Goal: Task Accomplishment & Management: Manage account settings

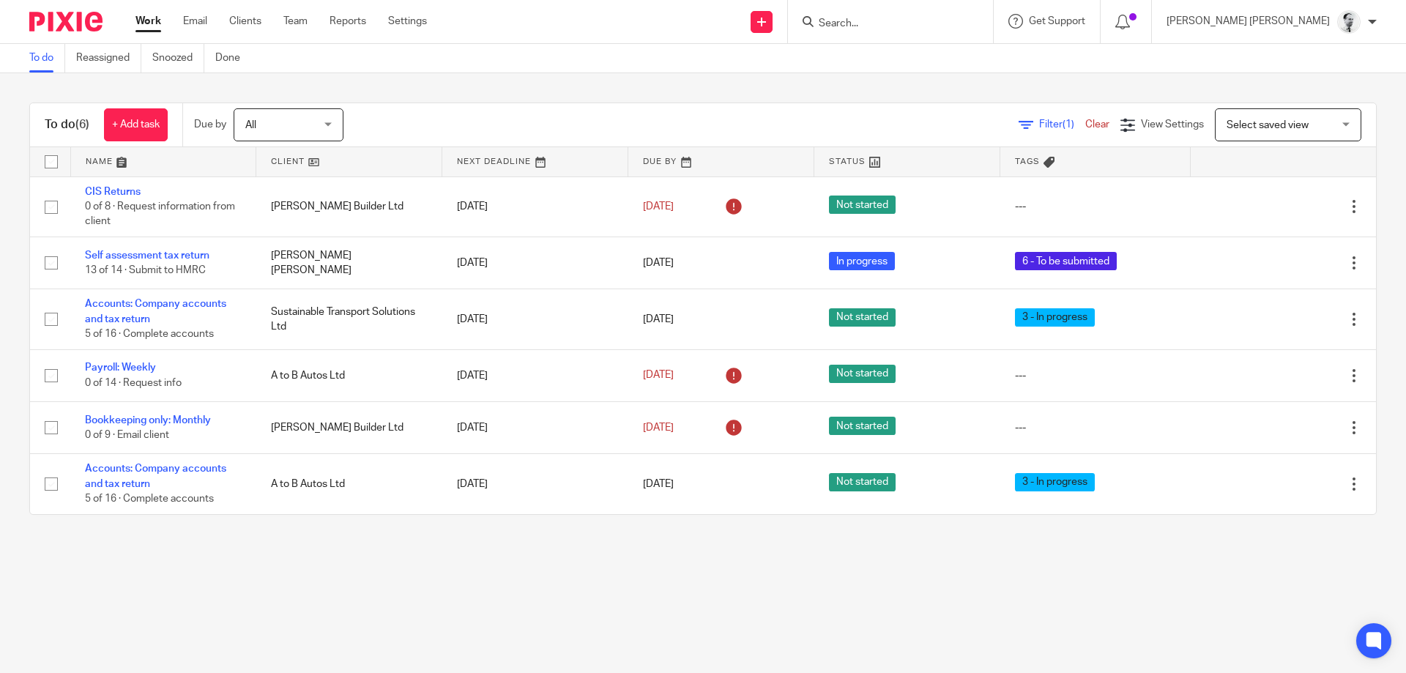
click at [542, 128] on div "Filter (1) Clear View Settings View Settings (1) Filters Clear Save Manage save…" at bounding box center [872, 124] width 1007 height 33
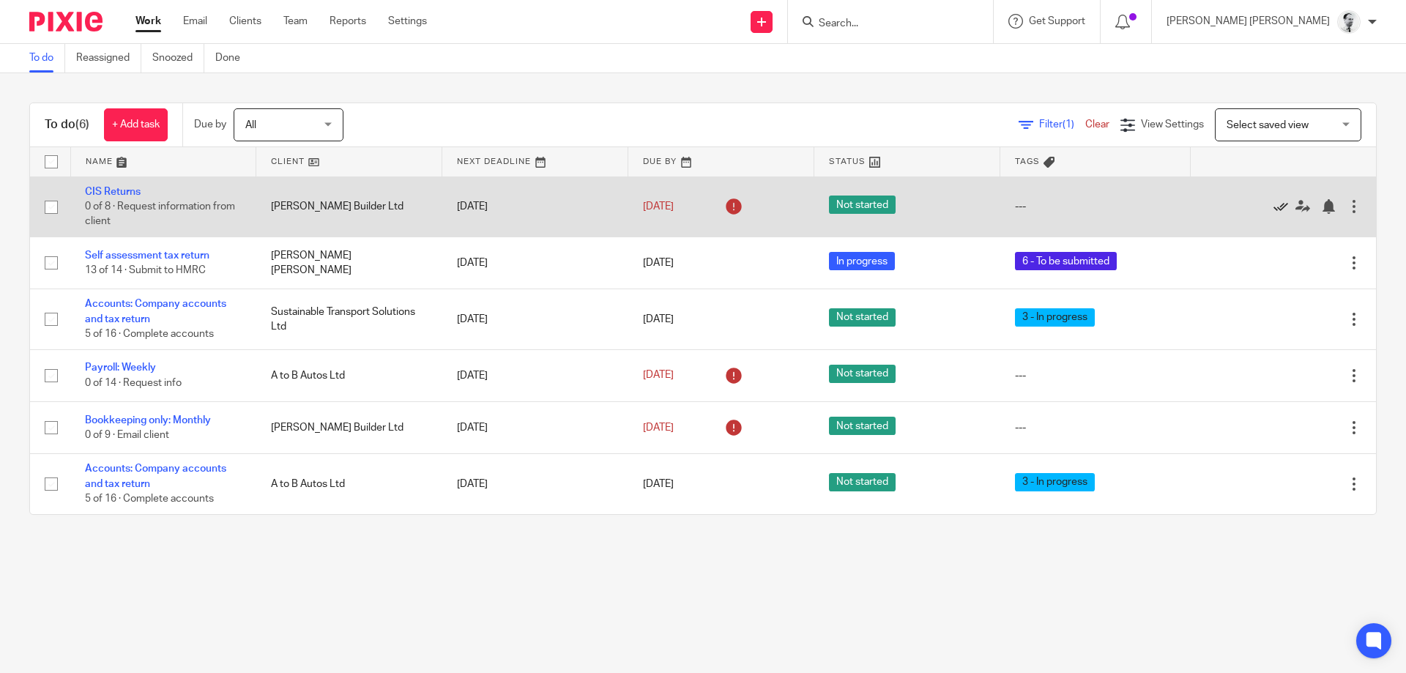
click at [1281, 206] on icon at bounding box center [1280, 206] width 15 height 15
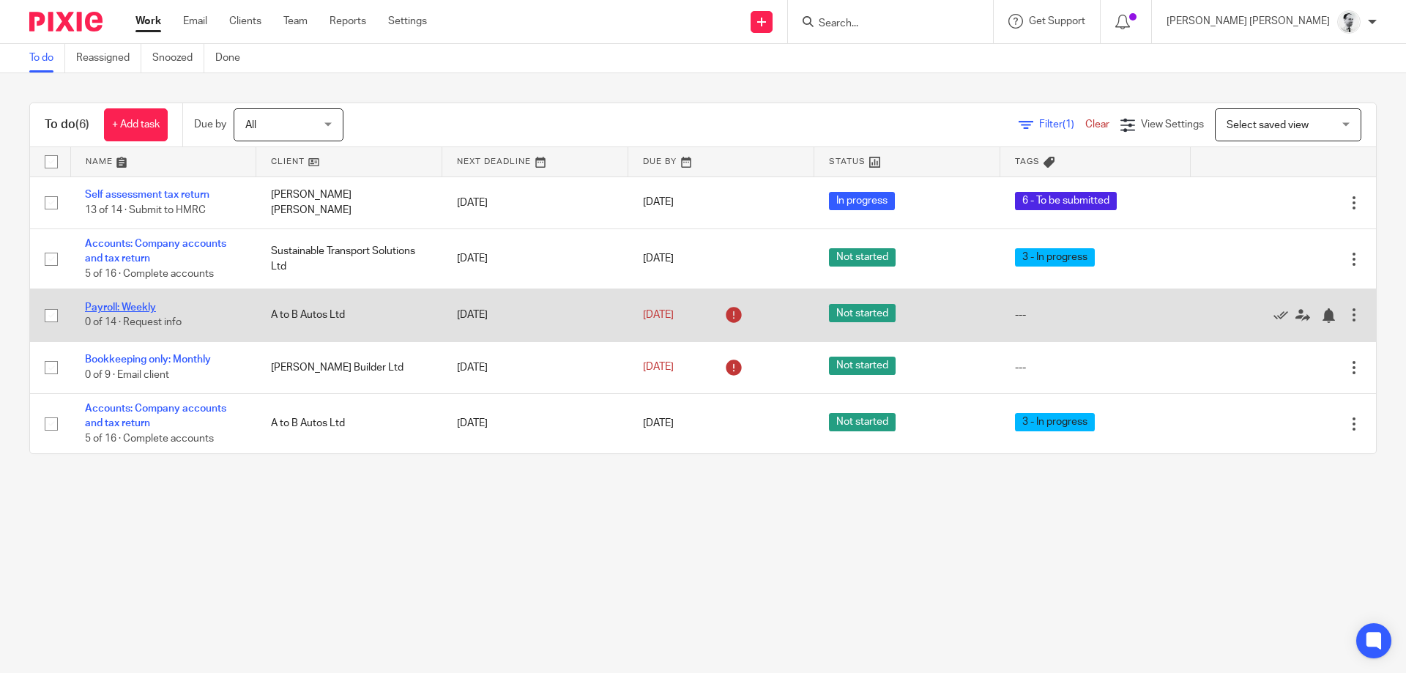
click at [137, 307] on link "Payroll: Weekly" at bounding box center [120, 307] width 71 height 10
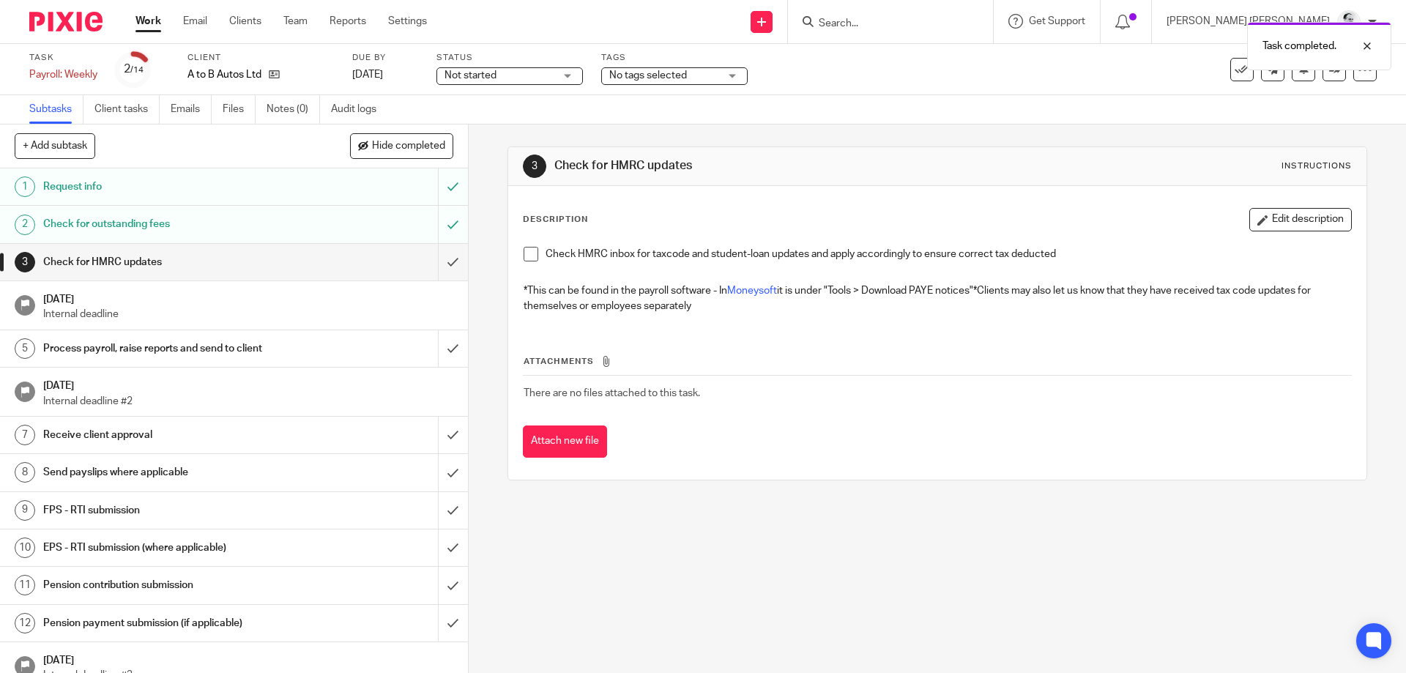
click at [686, 78] on span "No tags selected" at bounding box center [648, 75] width 78 height 10
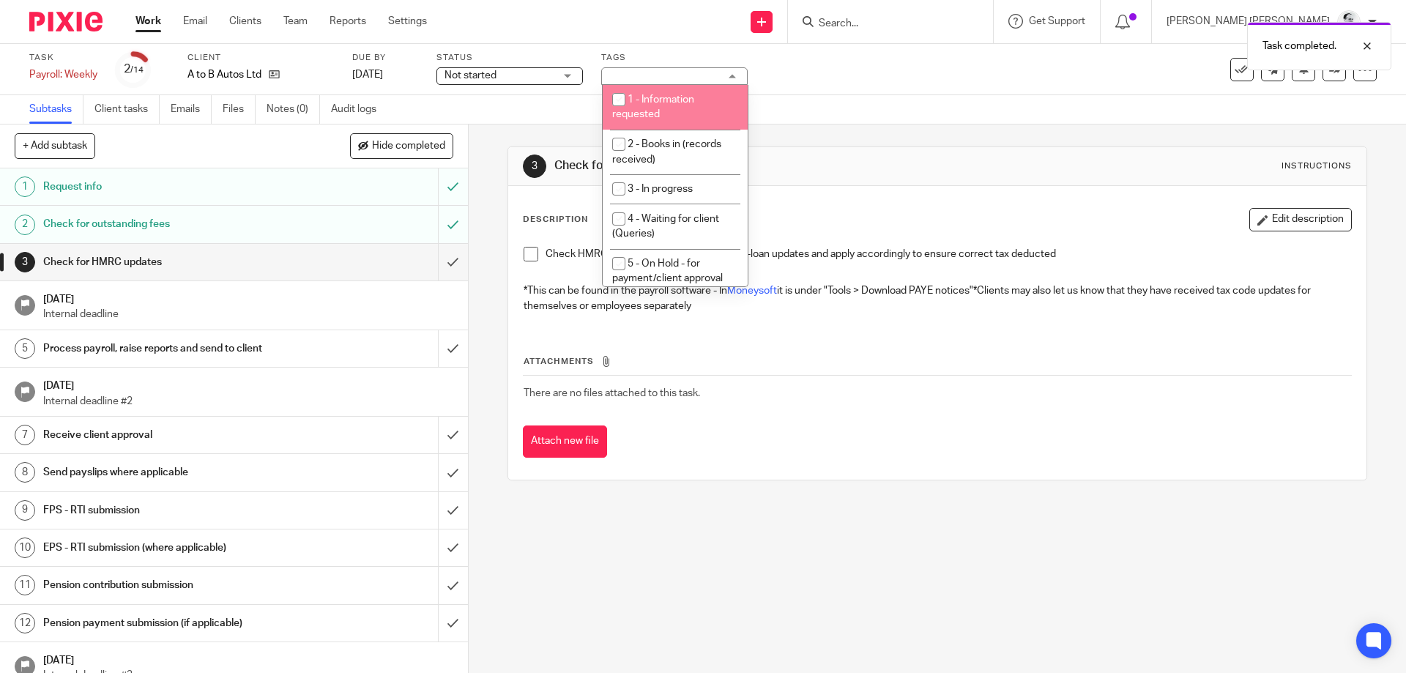
click at [687, 116] on li "1 - Information requested" at bounding box center [674, 107] width 145 height 45
checkbox input "true"
click at [154, 24] on link "Work" at bounding box center [148, 21] width 26 height 15
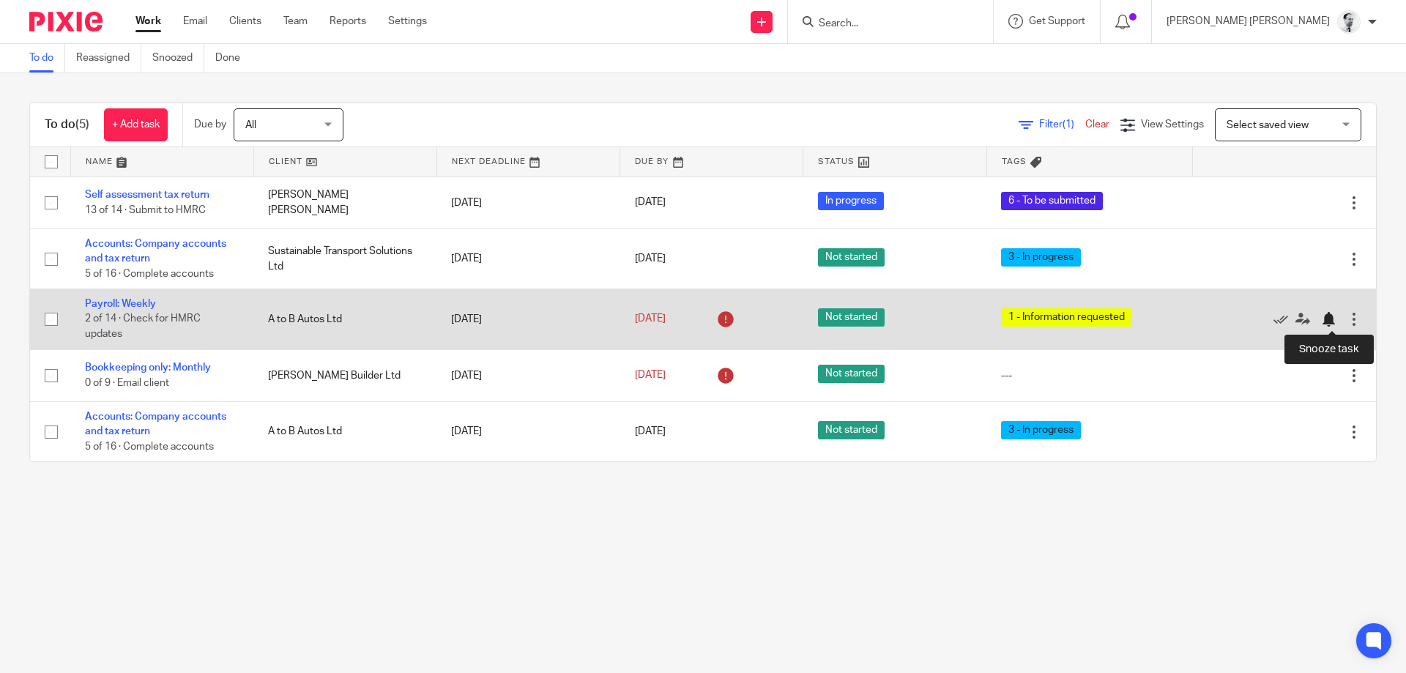
click at [1329, 316] on div at bounding box center [1328, 319] width 15 height 15
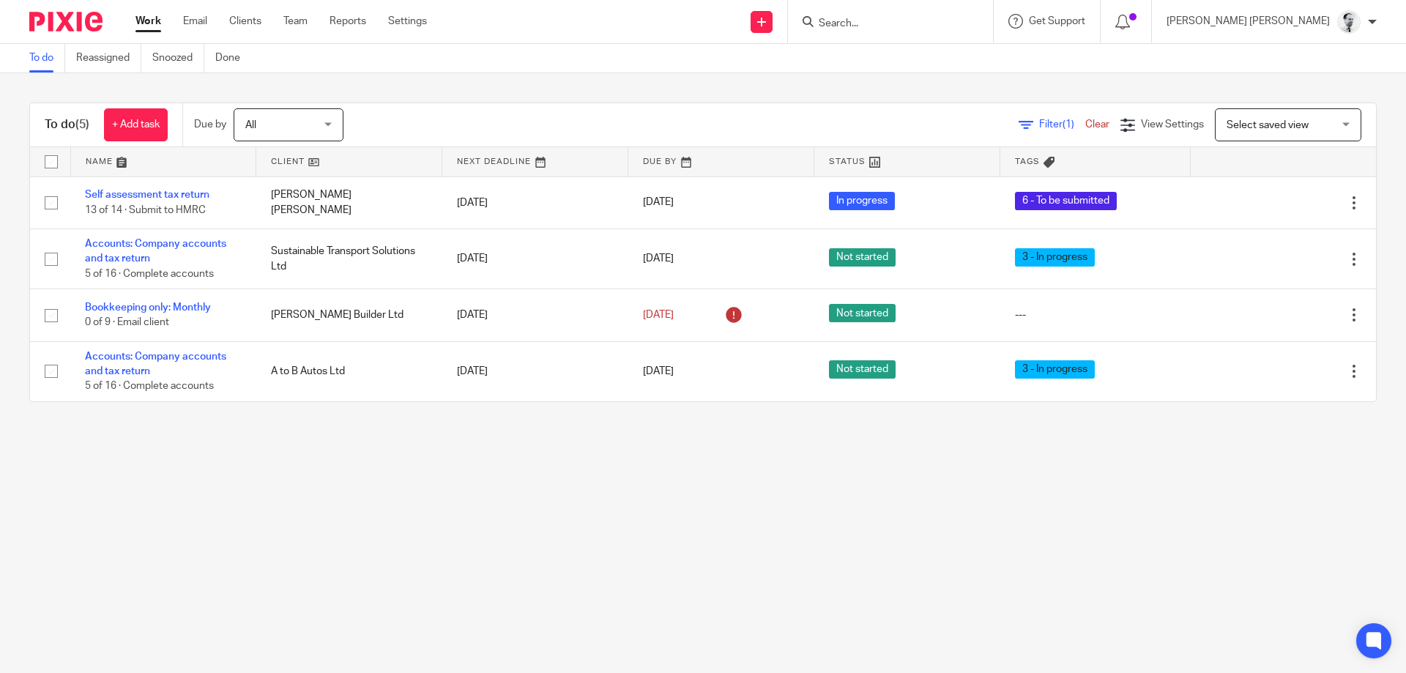
click at [949, 22] on input "Search" at bounding box center [883, 24] width 132 height 13
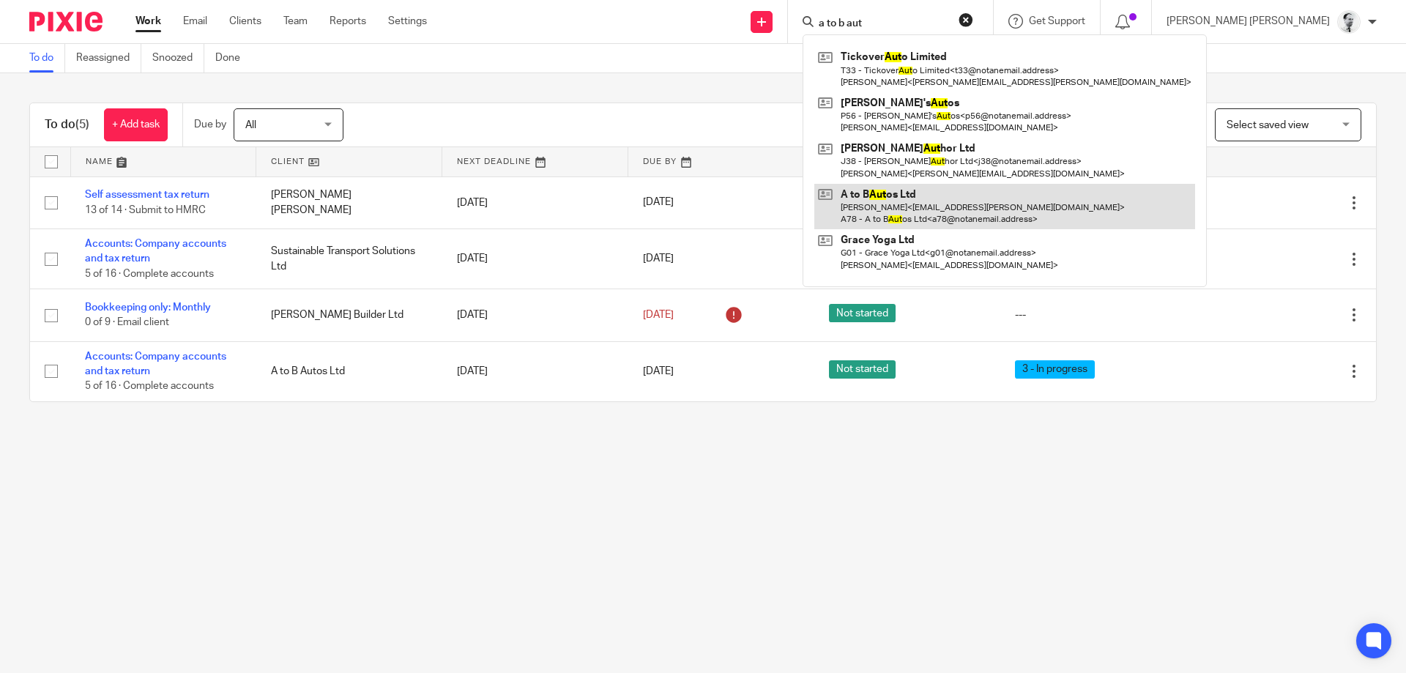
type input "a to b aut"
drag, startPoint x: 1001, startPoint y: 204, endPoint x: 1040, endPoint y: 201, distance: 39.6
click at [1001, 201] on link at bounding box center [1004, 206] width 381 height 45
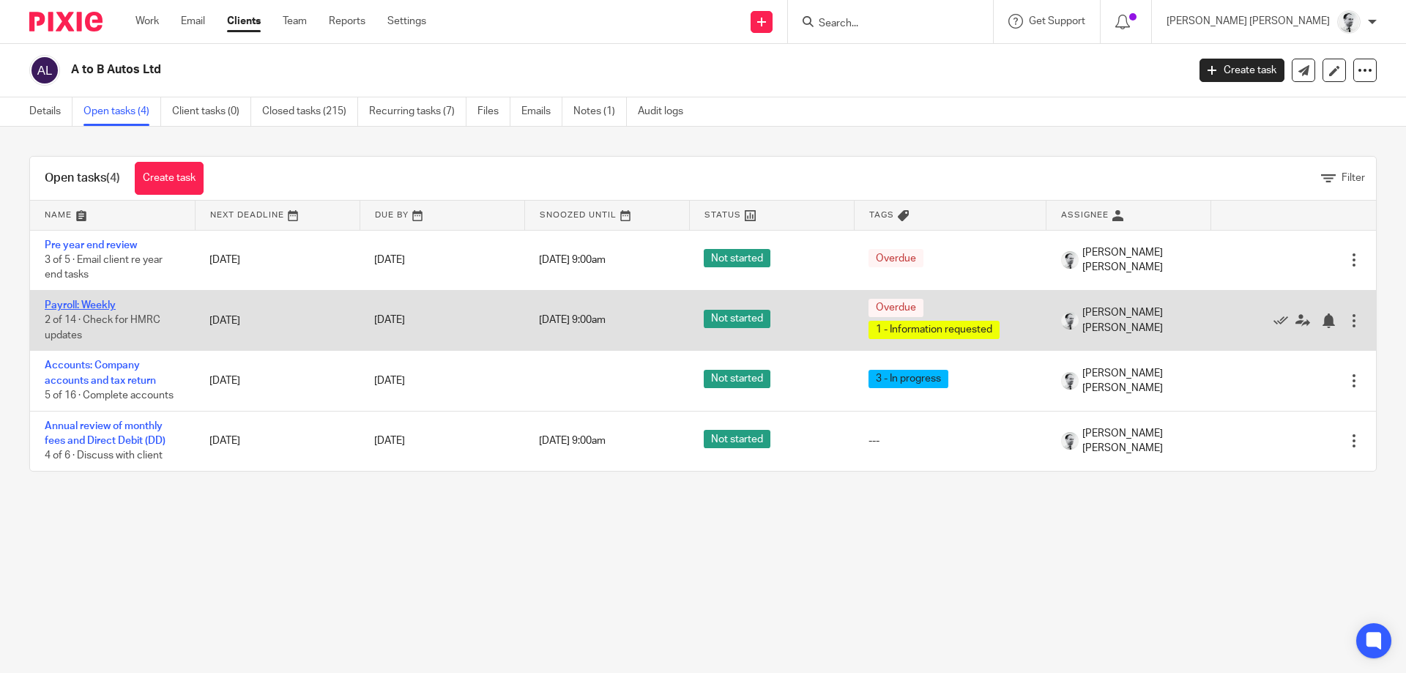
click at [86, 305] on link "Payroll: Weekly" at bounding box center [80, 305] width 71 height 10
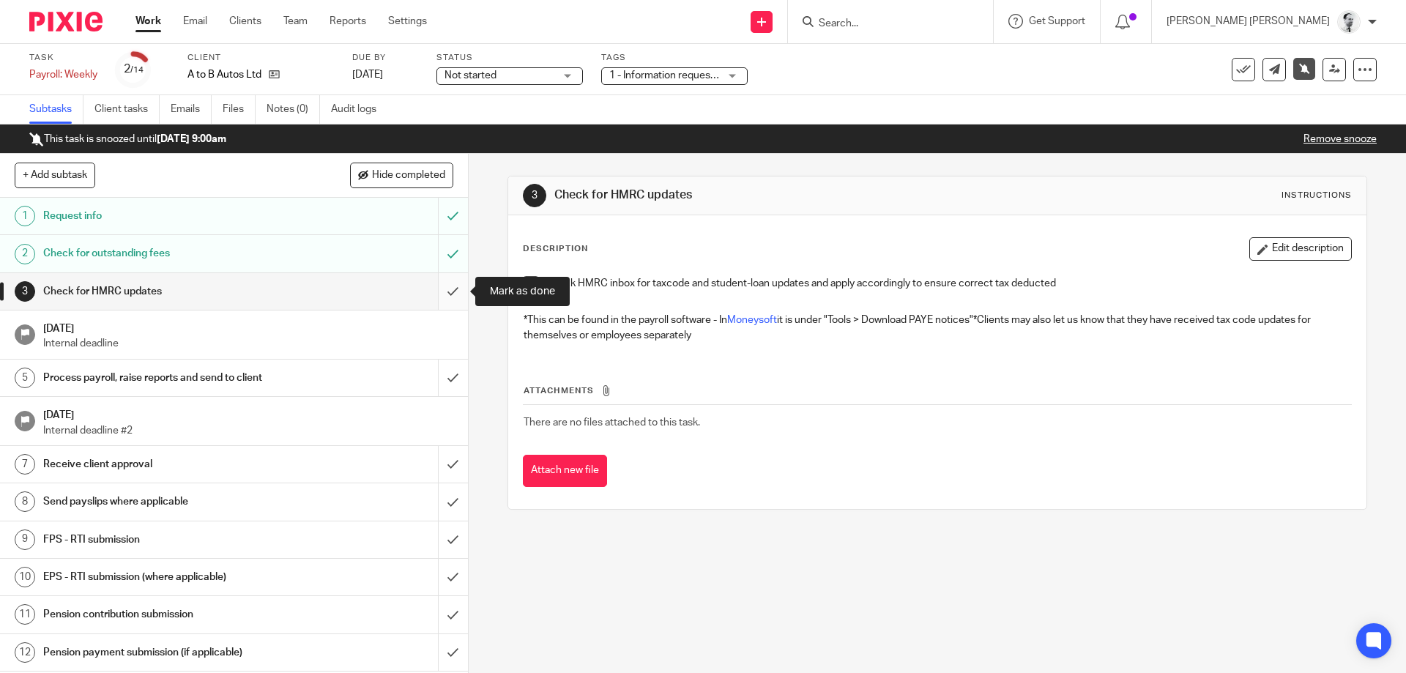
click at [452, 287] on input "submit" at bounding box center [234, 291] width 468 height 37
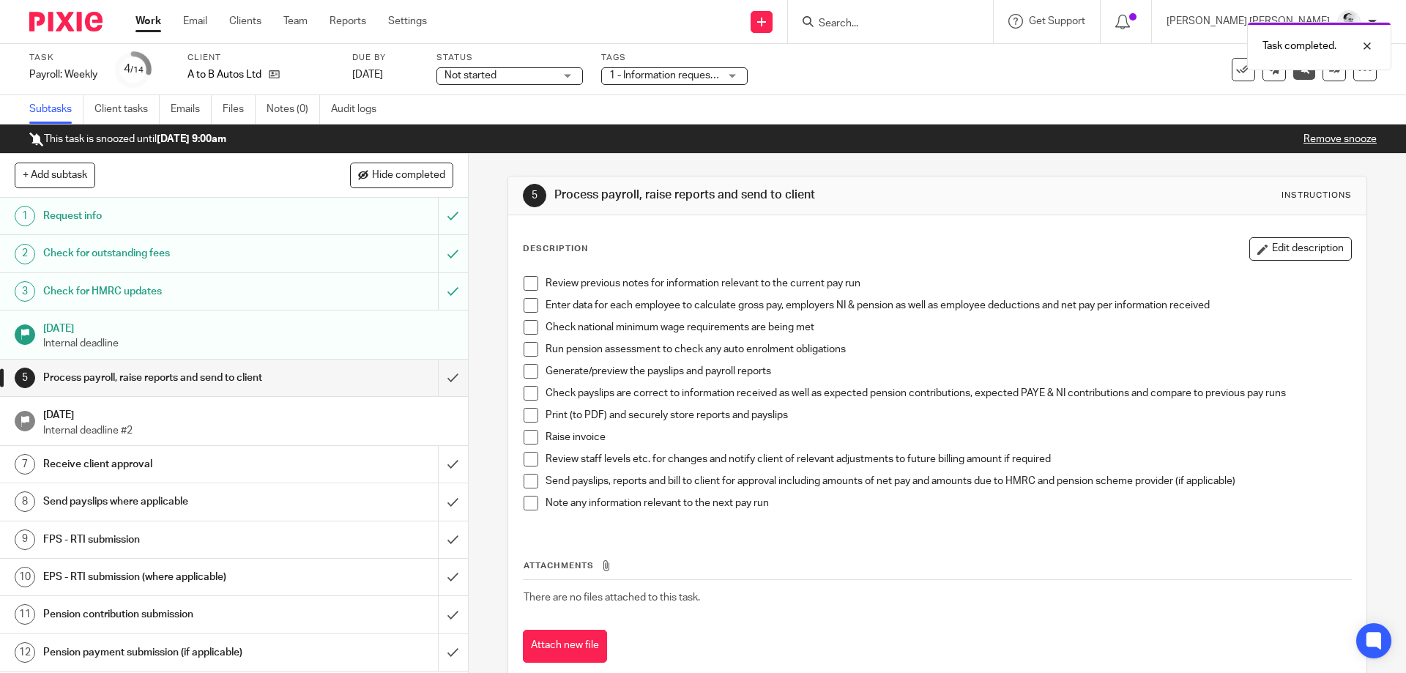
click at [522, 508] on div "Review previous notes for information relevant to the current pay run Enter dat…" at bounding box center [936, 399] width 841 height 260
click at [532, 479] on span at bounding box center [530, 481] width 15 height 15
click at [532, 497] on span at bounding box center [530, 503] width 15 height 15
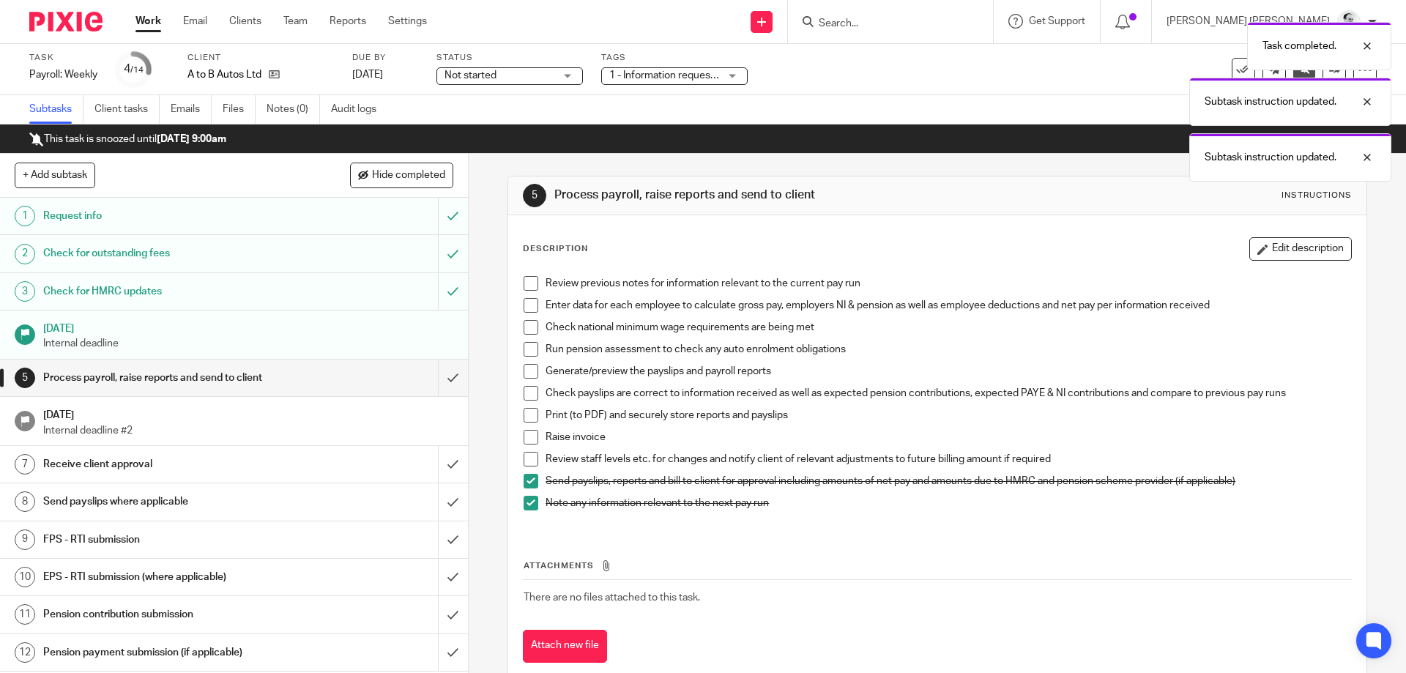
click at [527, 453] on span at bounding box center [530, 459] width 15 height 15
click at [529, 440] on span at bounding box center [530, 437] width 15 height 15
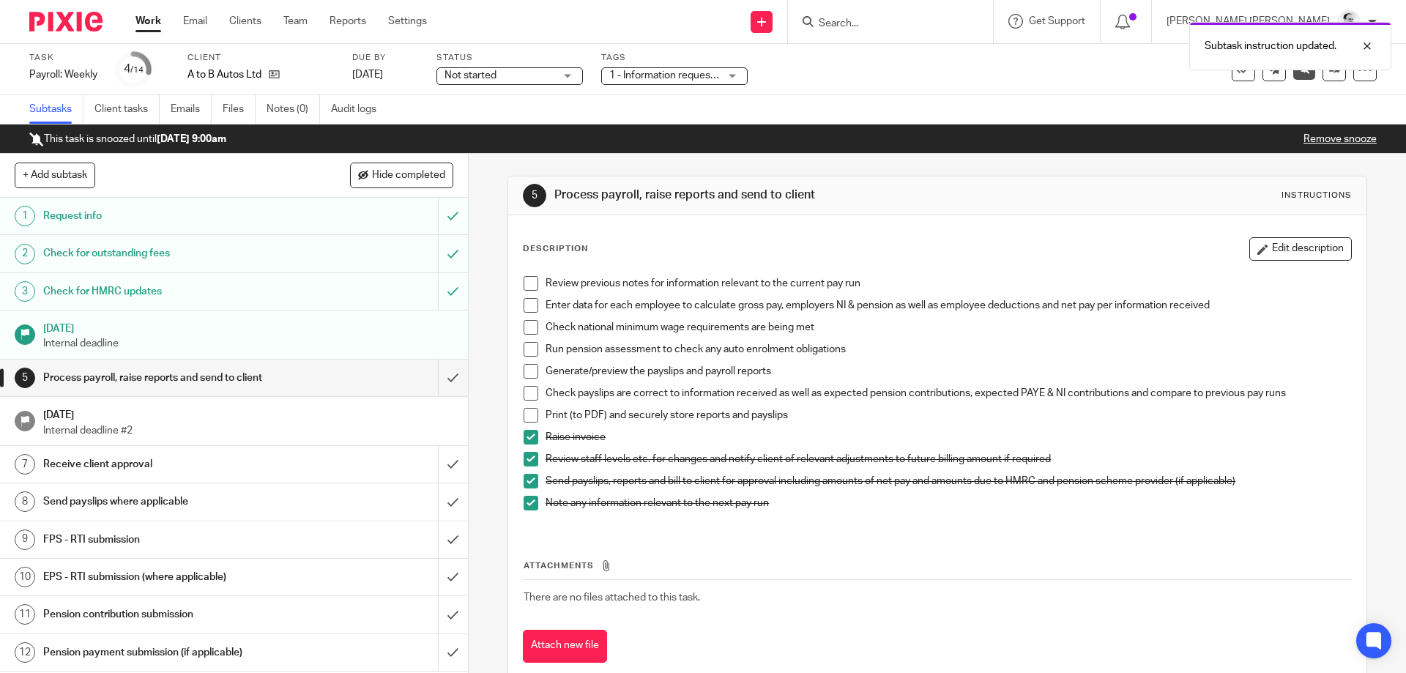
click at [534, 414] on span at bounding box center [530, 415] width 15 height 15
click at [534, 388] on span at bounding box center [530, 393] width 15 height 15
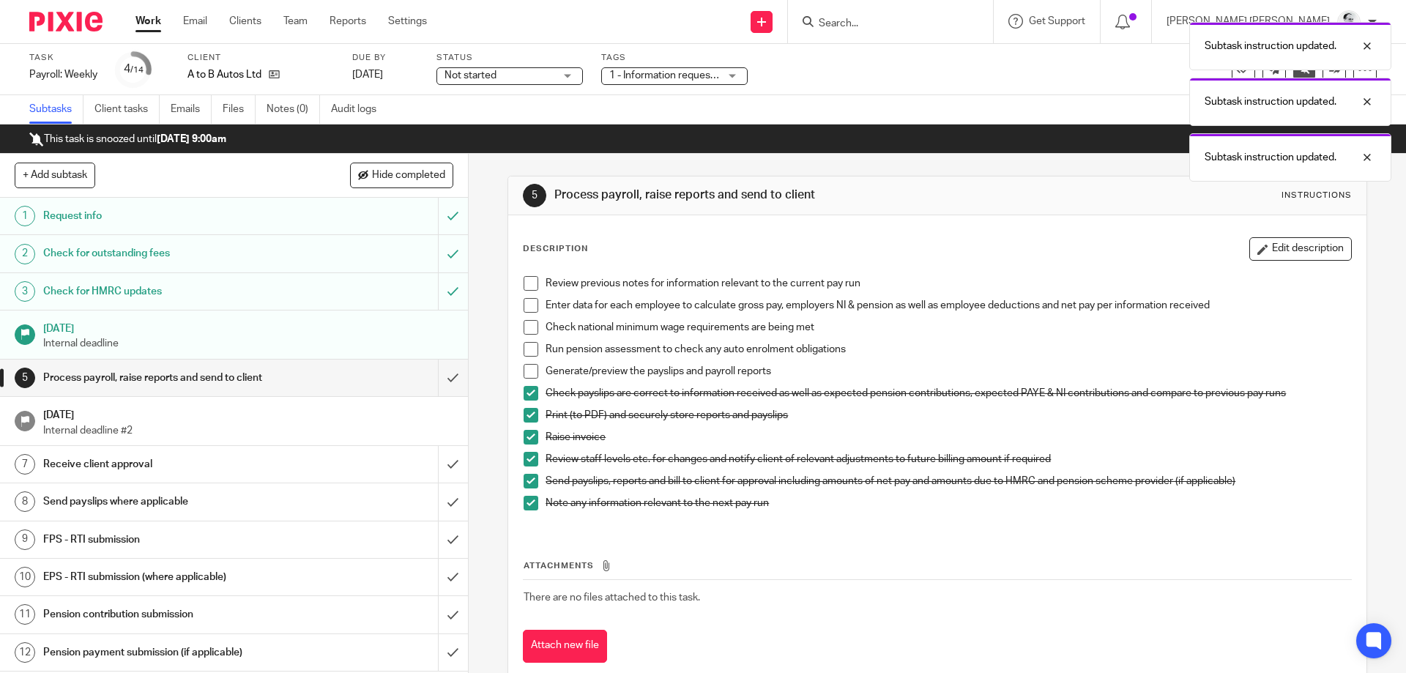
drag, startPoint x: 531, startPoint y: 369, endPoint x: 531, endPoint y: 355, distance: 13.9
click at [531, 369] on span at bounding box center [530, 371] width 15 height 15
click at [531, 353] on span at bounding box center [530, 349] width 15 height 15
click at [534, 332] on span at bounding box center [530, 327] width 15 height 15
click at [537, 304] on span at bounding box center [530, 305] width 15 height 15
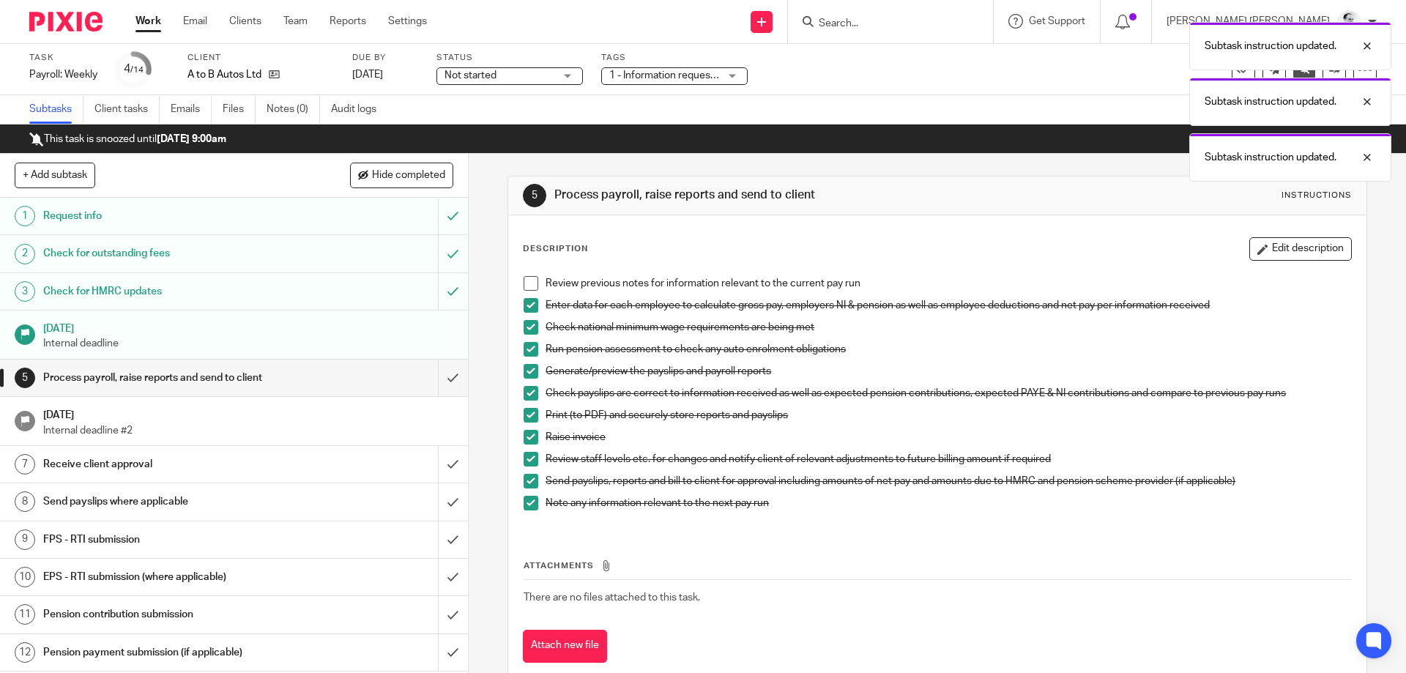
click at [531, 282] on span at bounding box center [530, 283] width 15 height 15
click at [457, 379] on input "submit" at bounding box center [234, 377] width 468 height 37
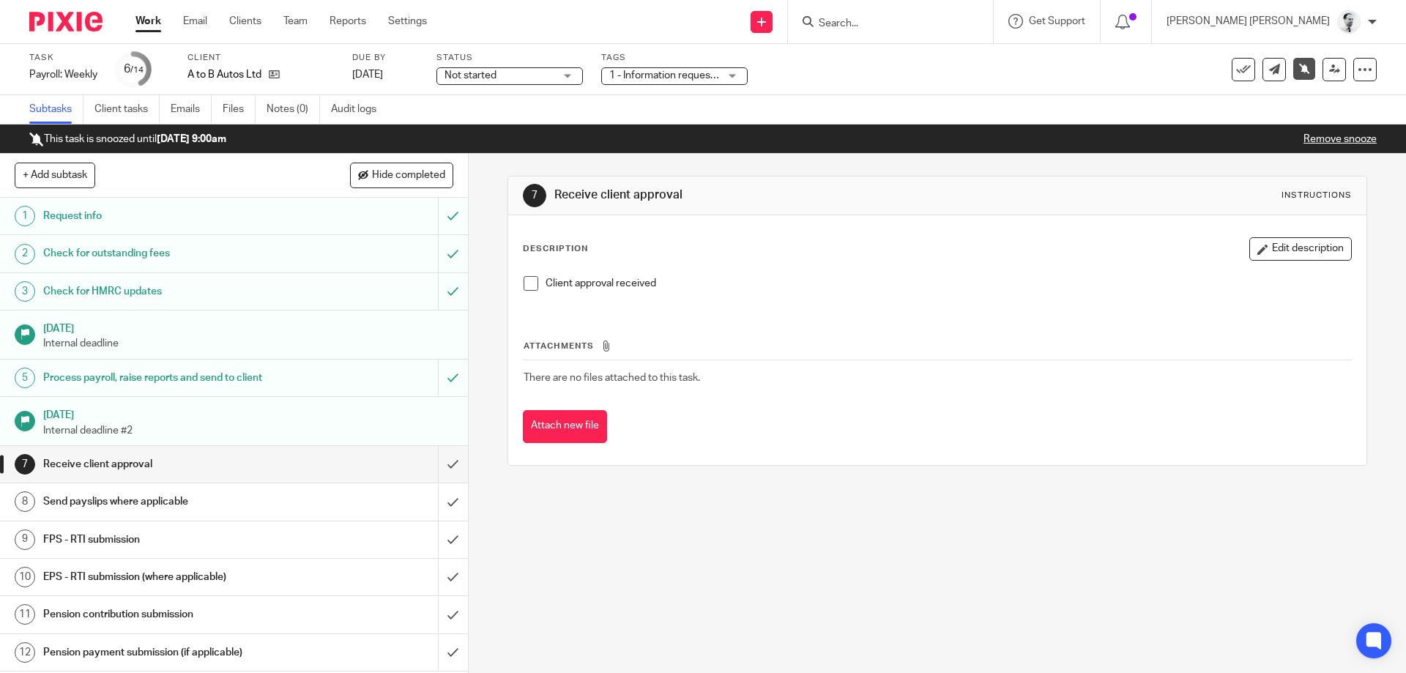
click at [679, 72] on span "1 - Information requested" at bounding box center [667, 75] width 116 height 10
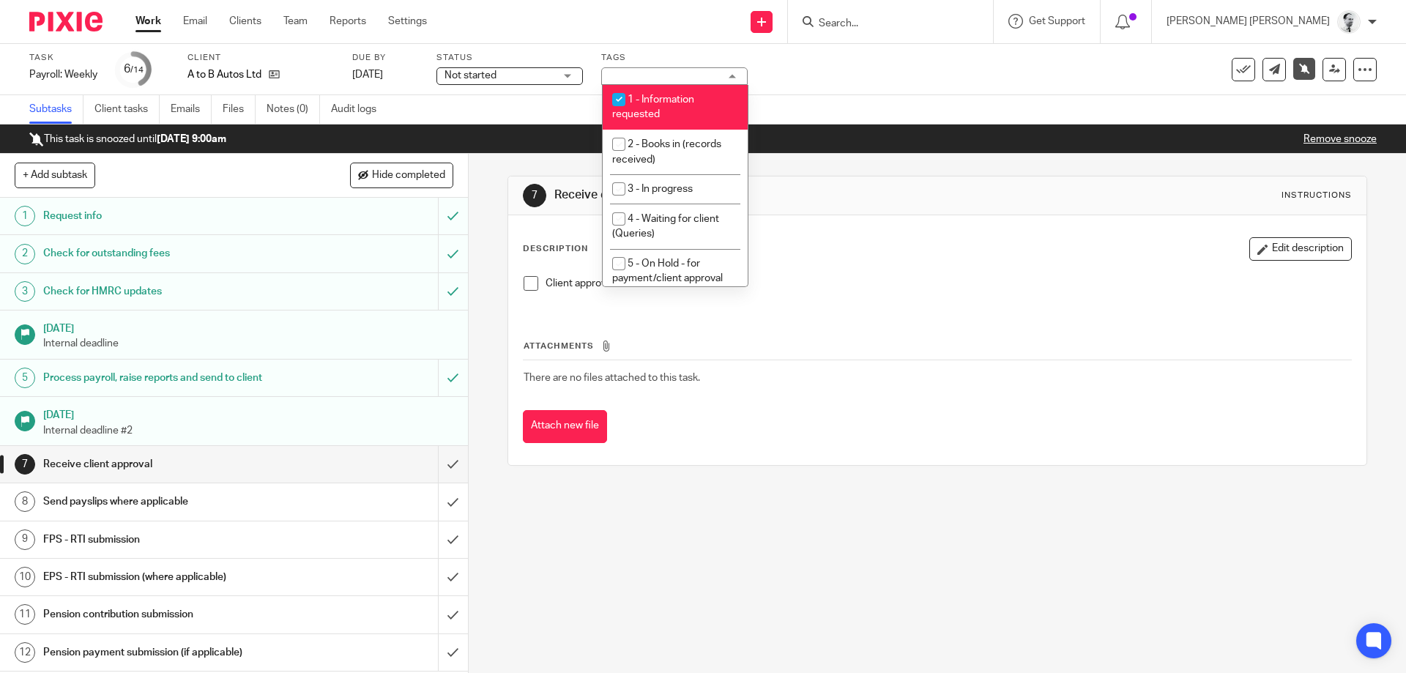
click at [674, 89] on li "1 - Information requested" at bounding box center [674, 107] width 145 height 45
checkbox input "false"
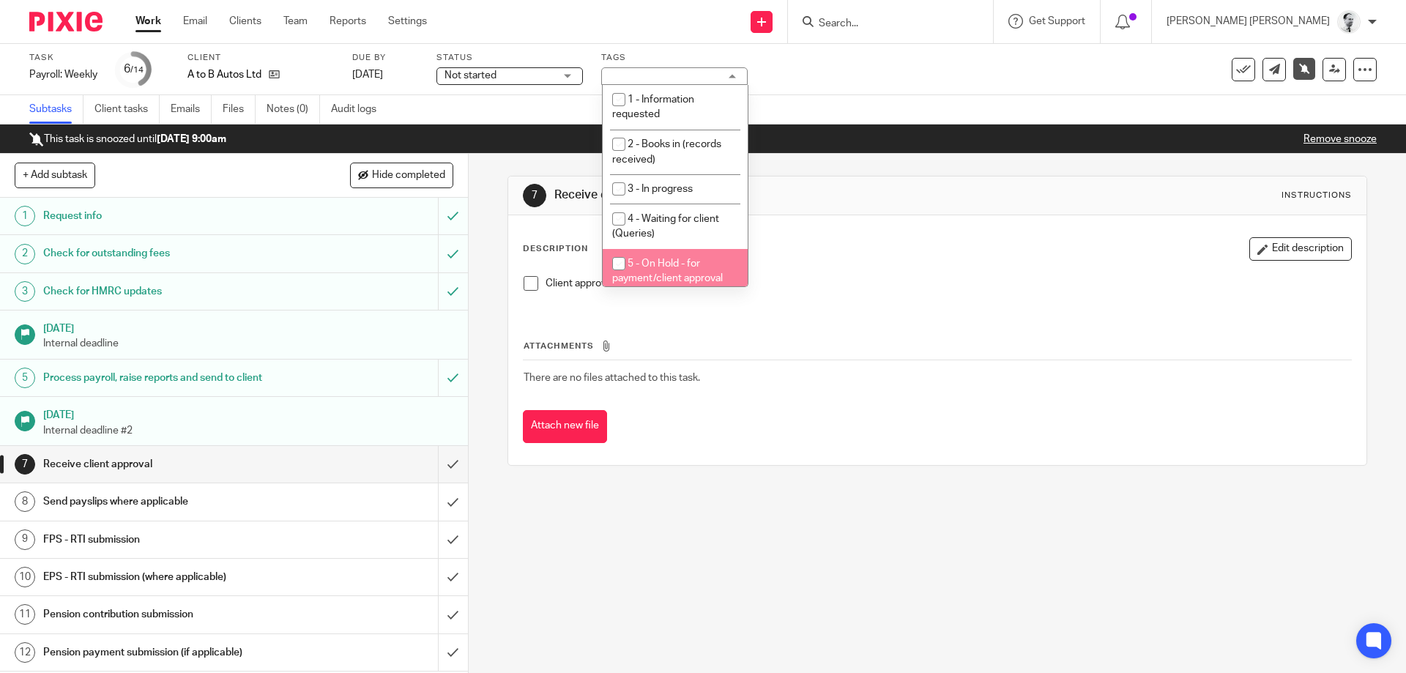
click at [688, 273] on li "5 - On Hold - for payment/client approval" at bounding box center [674, 271] width 145 height 45
click at [883, 336] on div "Attachments There are no files attached to this task. Attach new file" at bounding box center [937, 376] width 828 height 133
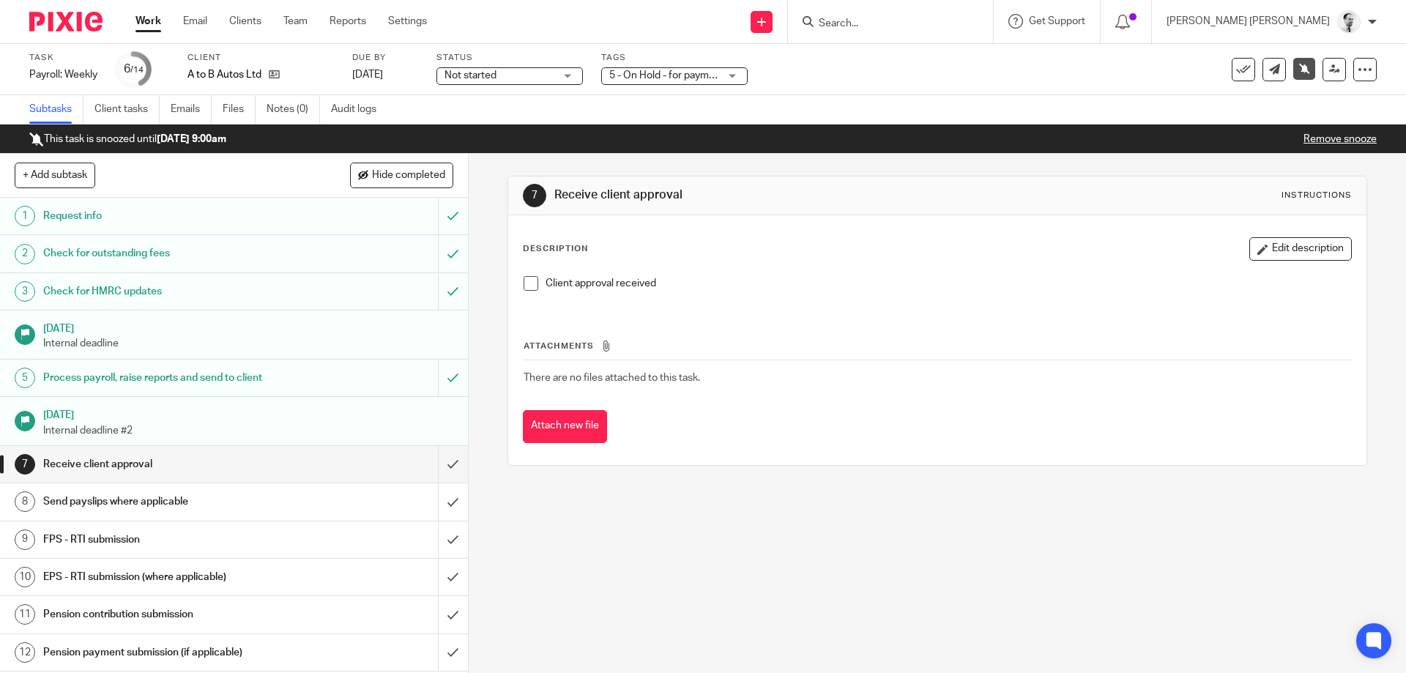
click at [1152, 11] on div at bounding box center [1125, 21] width 51 height 43
click at [1136, 29] on div at bounding box center [1125, 21] width 21 height 16
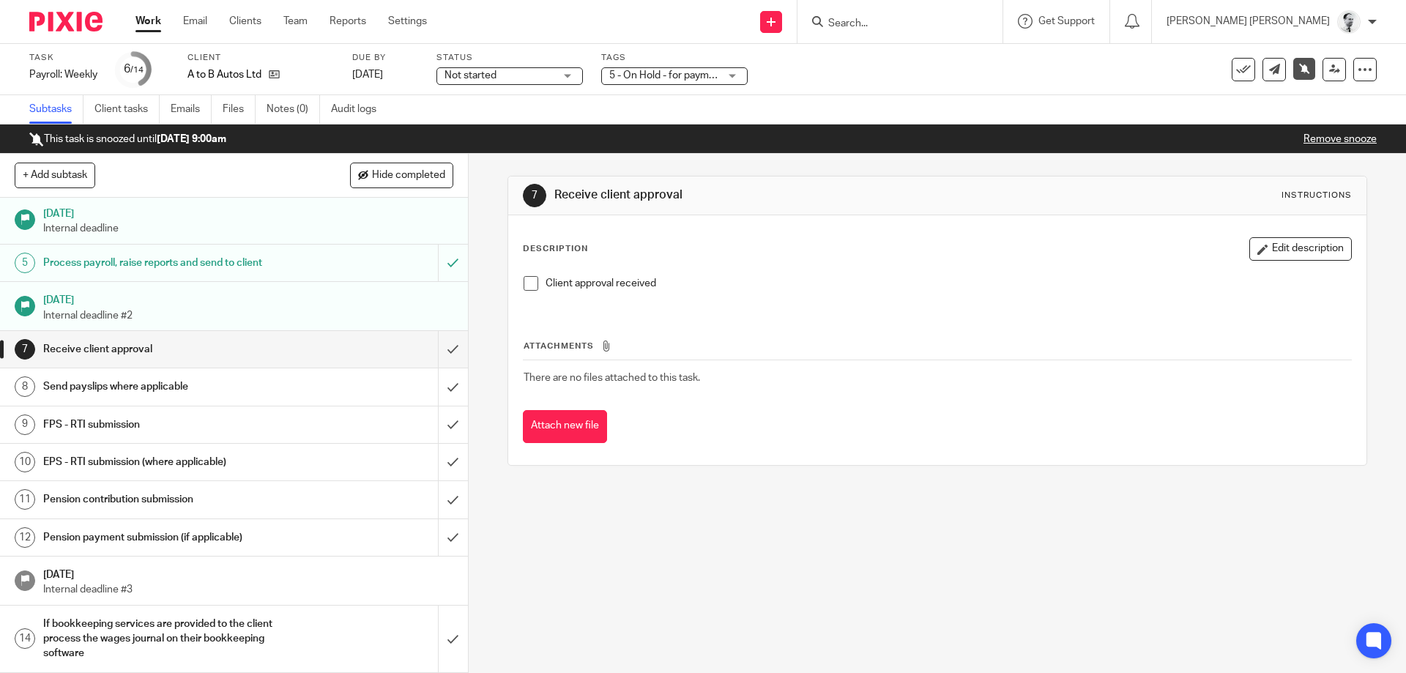
click at [673, 60] on label "Tags" at bounding box center [674, 58] width 146 height 12
click at [673, 70] on span "5 - On Hold - for payment/client approval" at bounding box center [664, 75] width 110 height 15
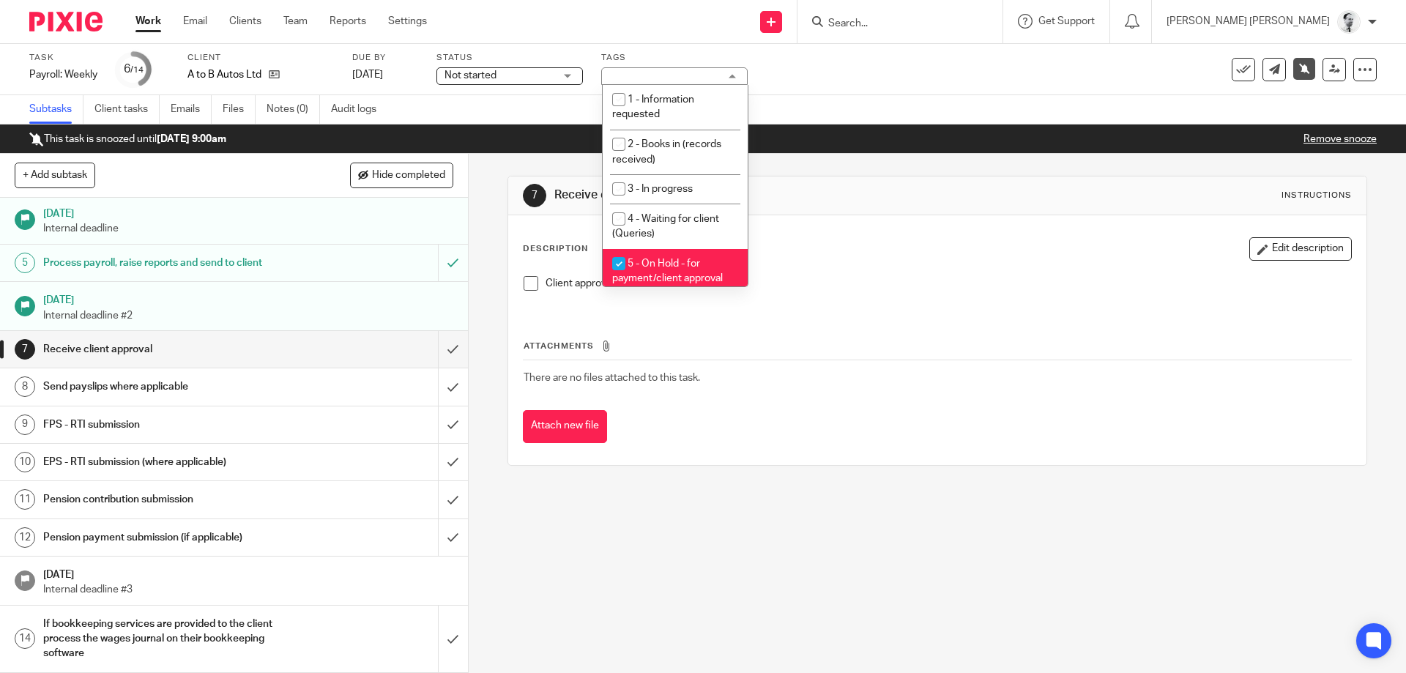
click at [672, 70] on div "5 - On Hold - for payment/client approval" at bounding box center [674, 76] width 146 height 18
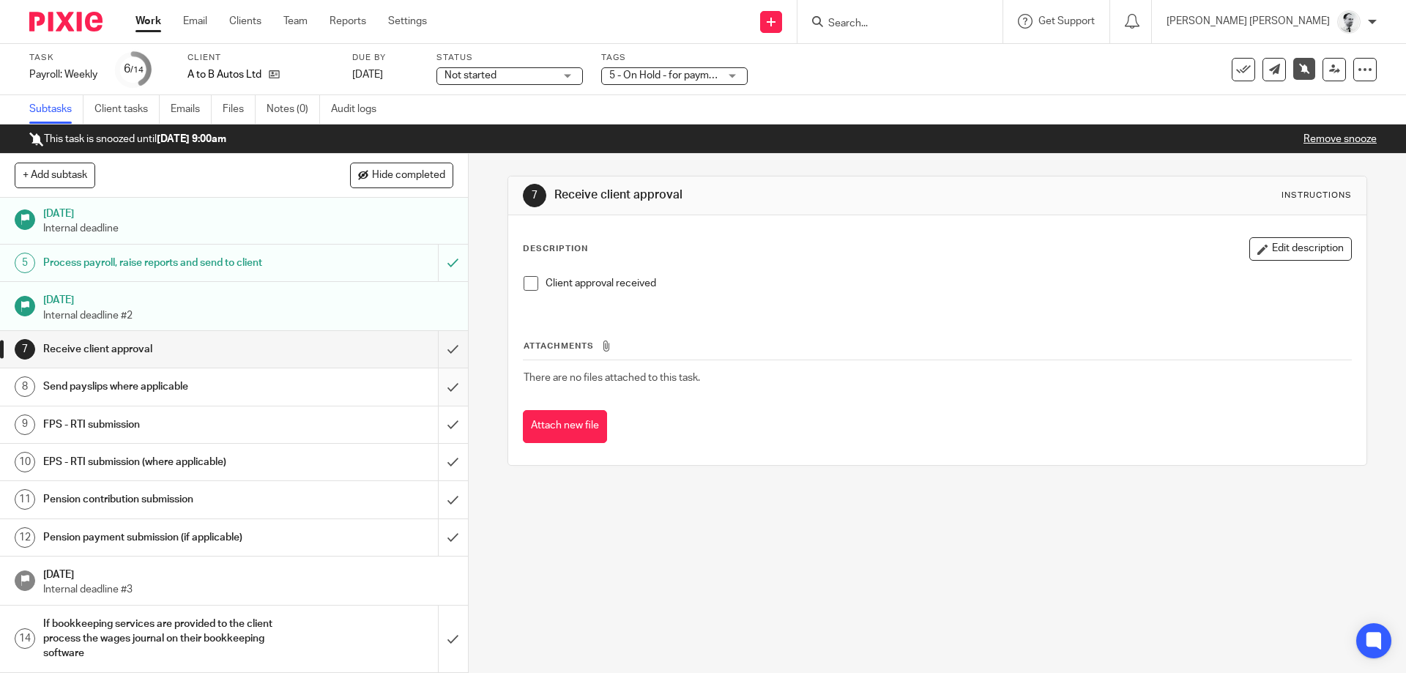
click at [441, 384] on input "submit" at bounding box center [234, 386] width 468 height 37
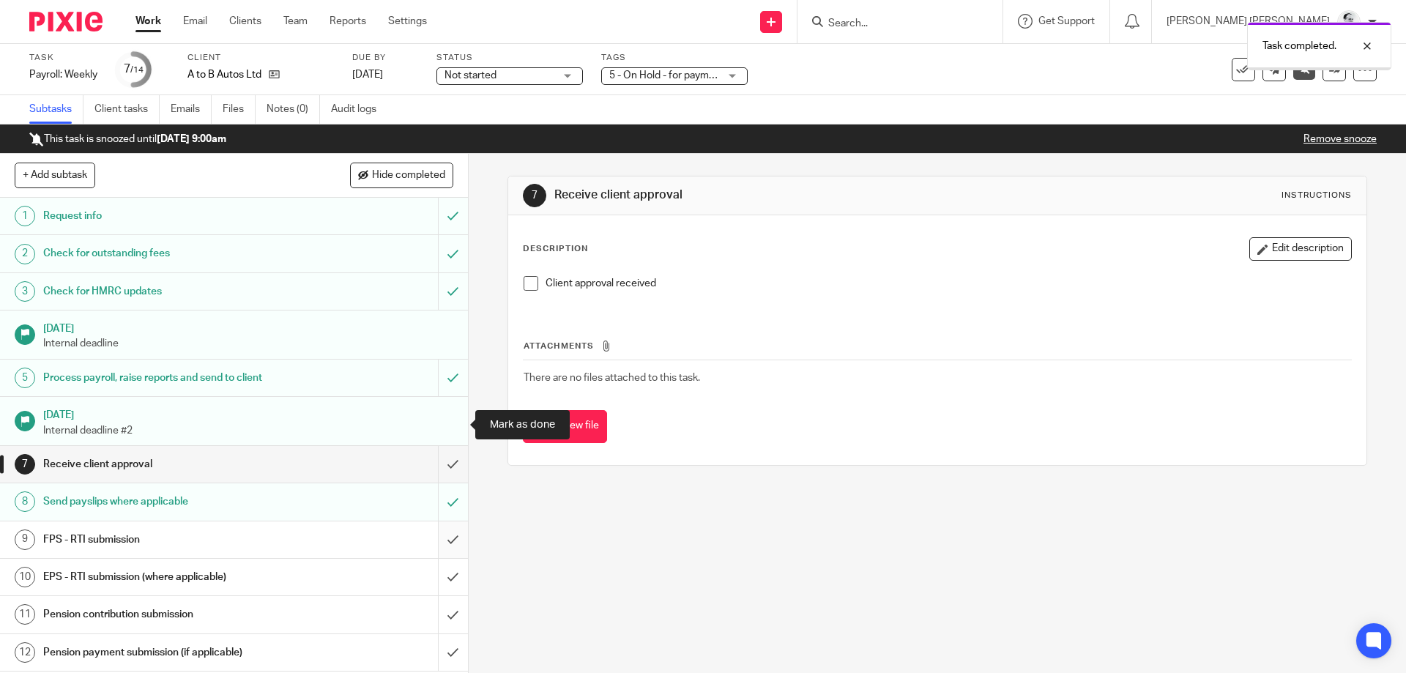
scroll to position [115, 0]
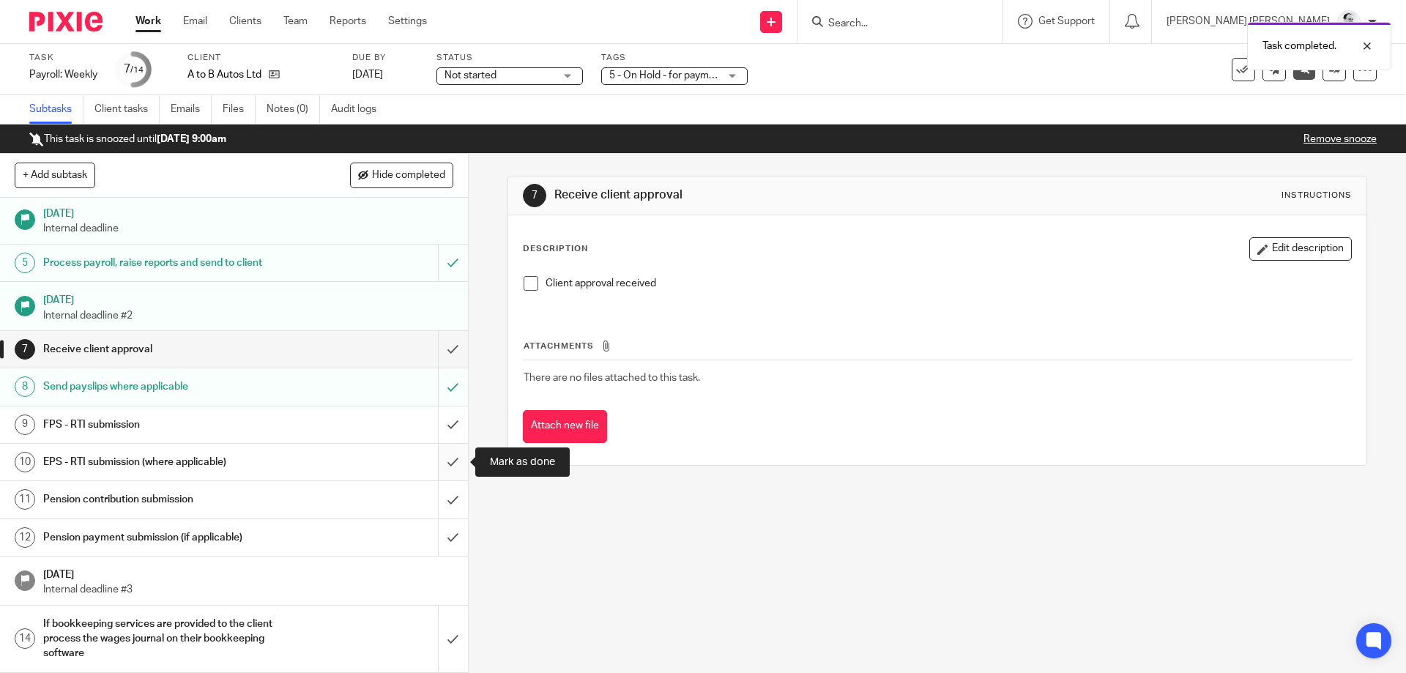
click at [453, 459] on input "submit" at bounding box center [234, 462] width 468 height 37
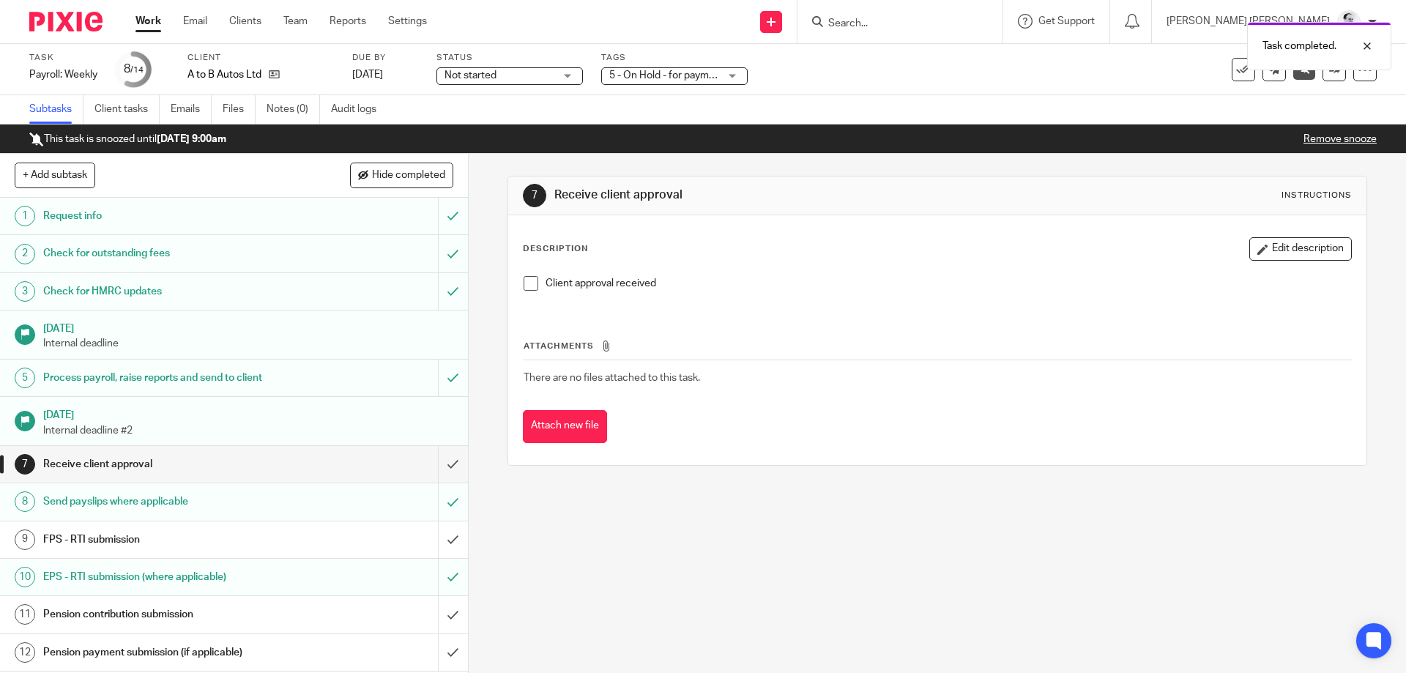
click at [1324, 134] on p "Remove snooze" at bounding box center [1339, 139] width 73 height 15
click at [1322, 141] on link "Remove snooze" at bounding box center [1339, 139] width 73 height 10
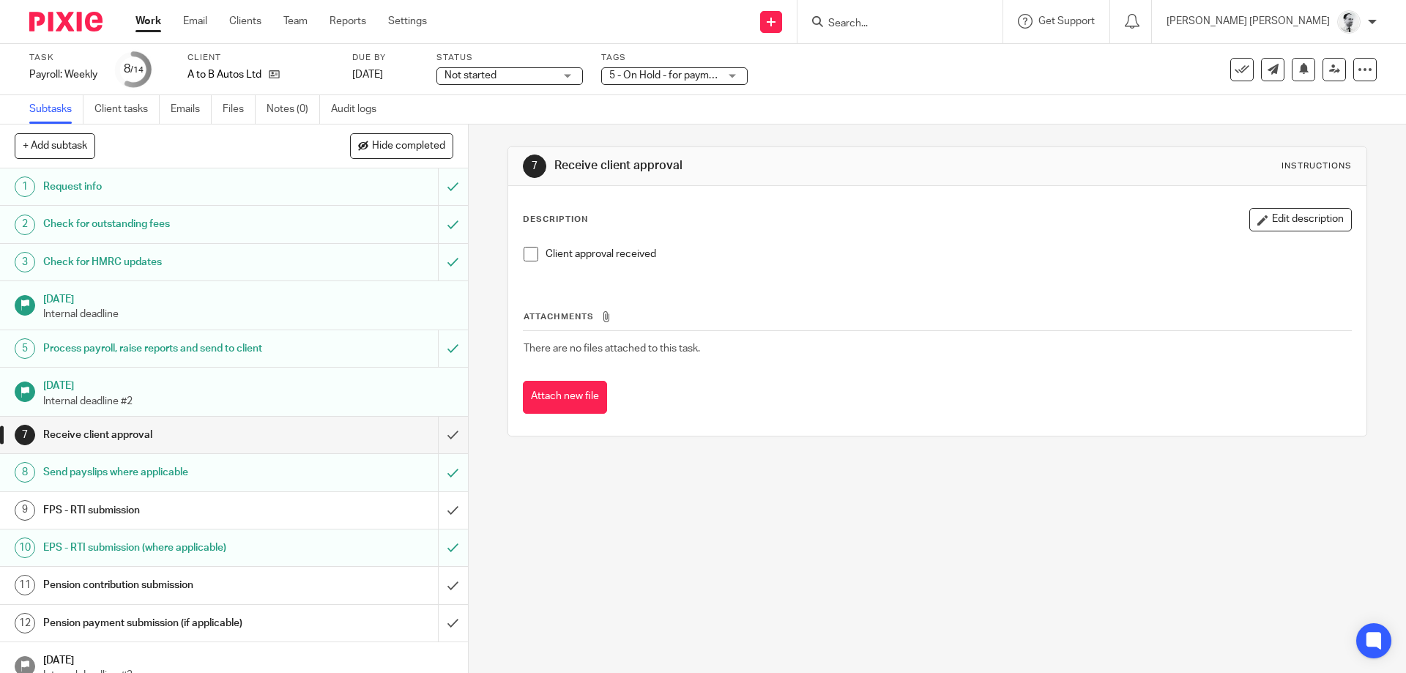
click at [917, 18] on input "Search" at bounding box center [892, 24] width 132 height 13
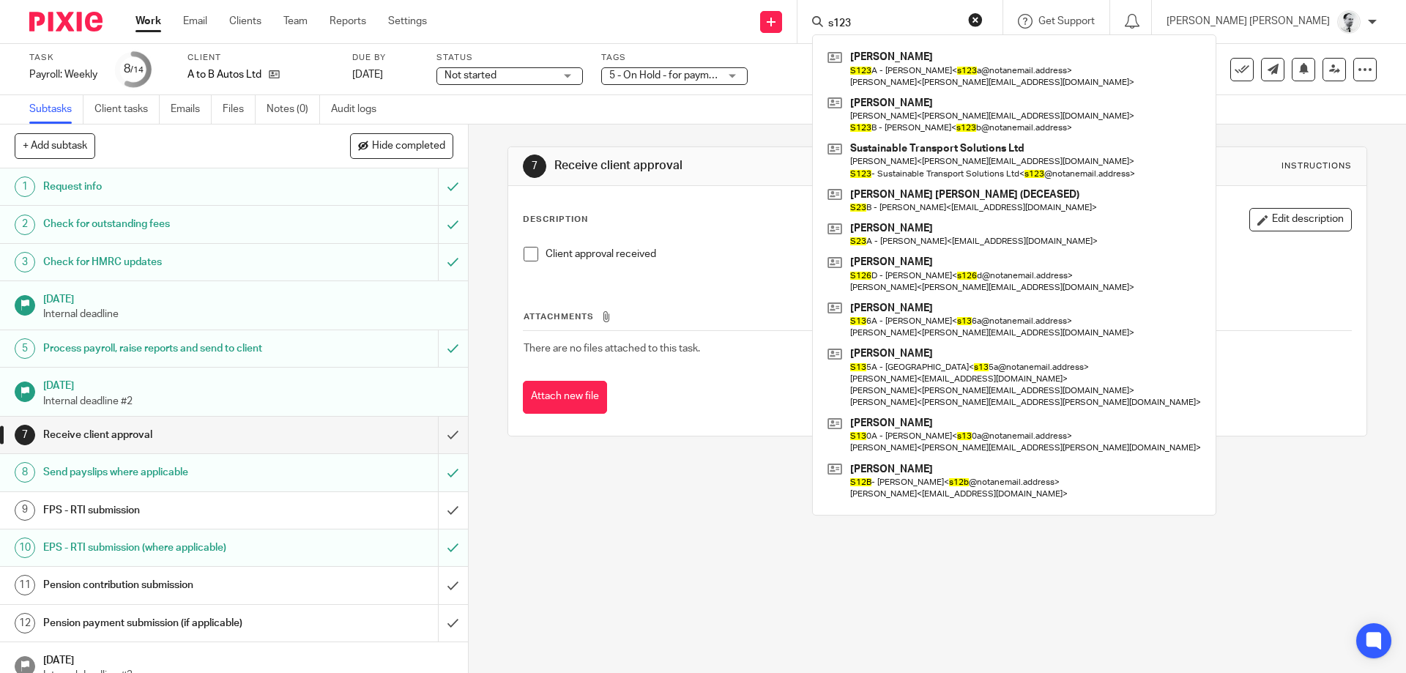
type input "s123"
drag, startPoint x: 966, startPoint y: 20, endPoint x: 860, endPoint y: 22, distance: 106.2
click at [860, 22] on input "s123" at bounding box center [892, 24] width 132 height 13
